Goal: Task Accomplishment & Management: Use online tool/utility

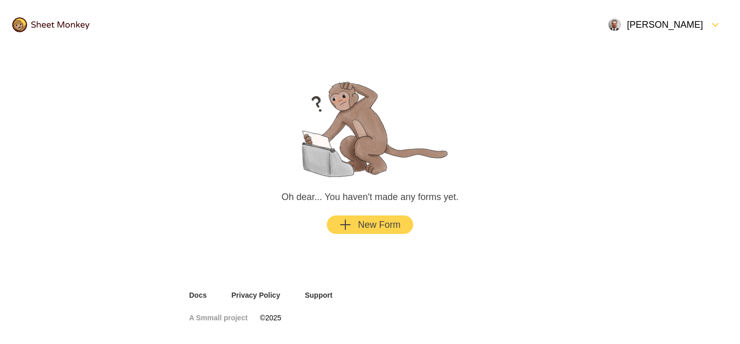
click at [387, 223] on div "New Form" at bounding box center [369, 225] width 61 height 12
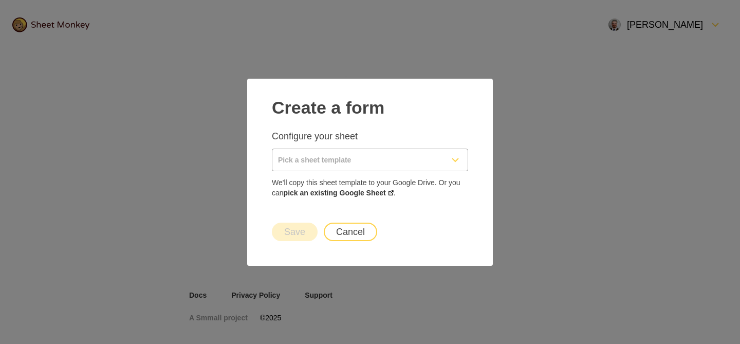
click at [359, 146] on div "Configure your sheet We'll copy this sheet template to your Google Drive. Or yo…" at bounding box center [370, 164] width 196 height 68
click at [356, 160] on input "Pick a sheet template" at bounding box center [358, 160] width 171 height 22
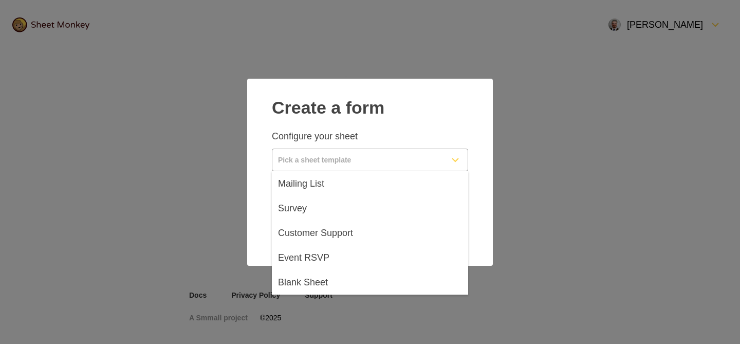
click at [356, 160] on input "Pick a sheet template" at bounding box center [358, 160] width 171 height 22
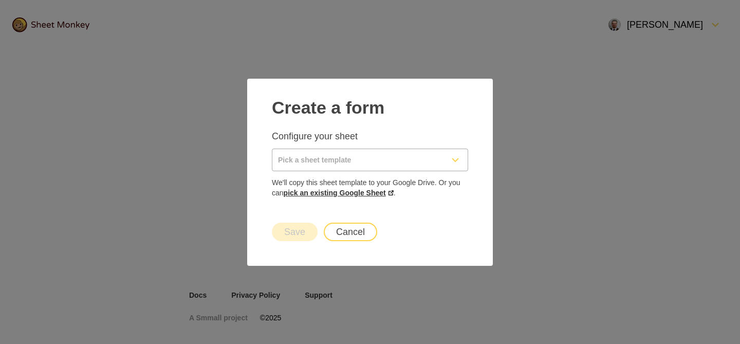
click at [391, 191] on link "pick an existing Google Sheet" at bounding box center [339, 193] width 110 height 8
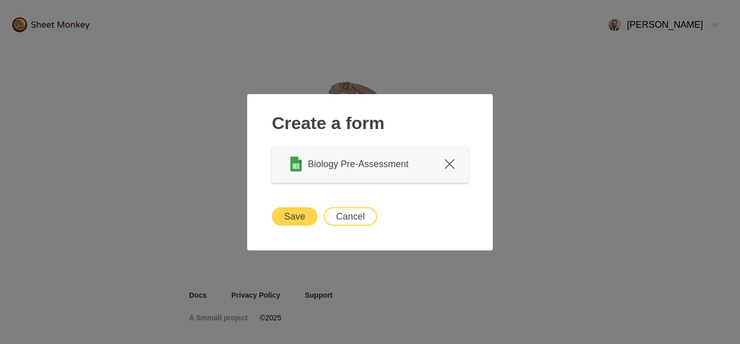
click at [309, 213] on button "Save" at bounding box center [295, 216] width 46 height 19
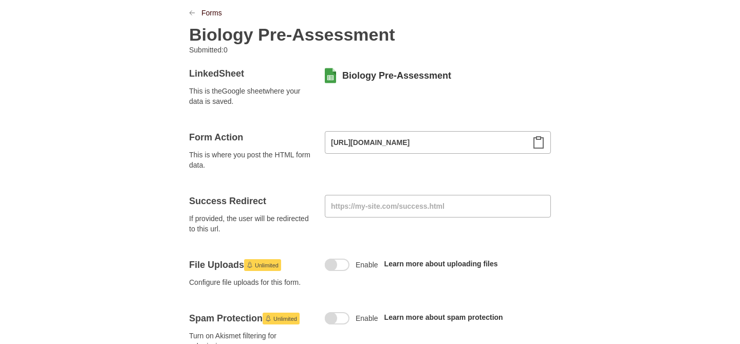
scroll to position [68, 0]
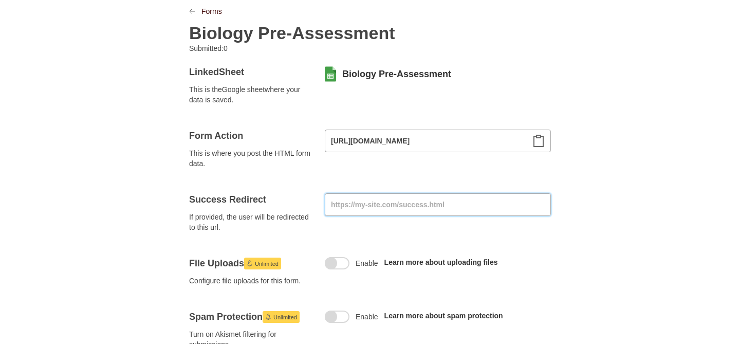
click at [416, 203] on input at bounding box center [438, 204] width 226 height 23
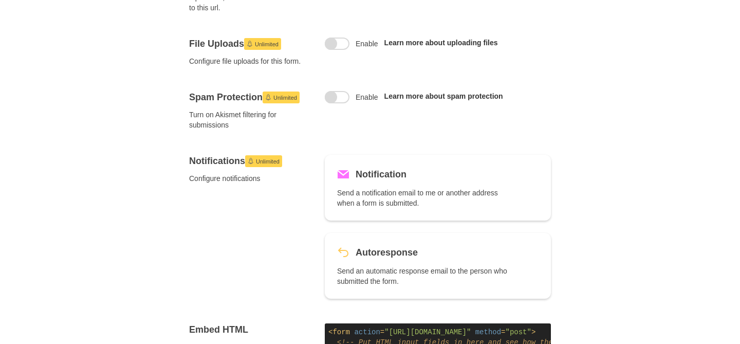
scroll to position [297, 0]
